Goal: Navigation & Orientation: Find specific page/section

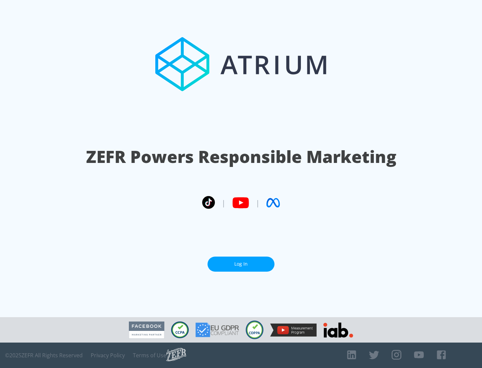
click at [241, 264] on link "Log In" at bounding box center [241, 264] width 67 height 15
